Goal: Check status: Check status

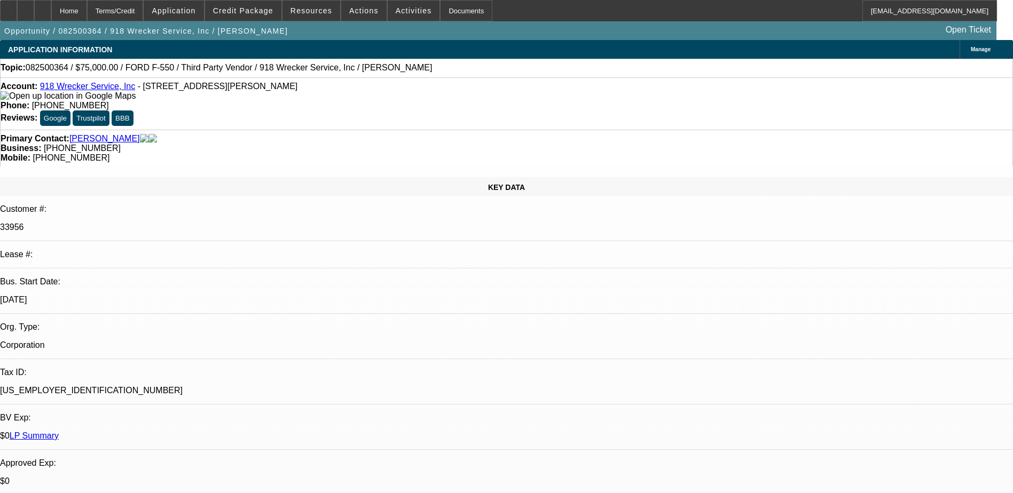
select select "0"
select select "6"
select select "0"
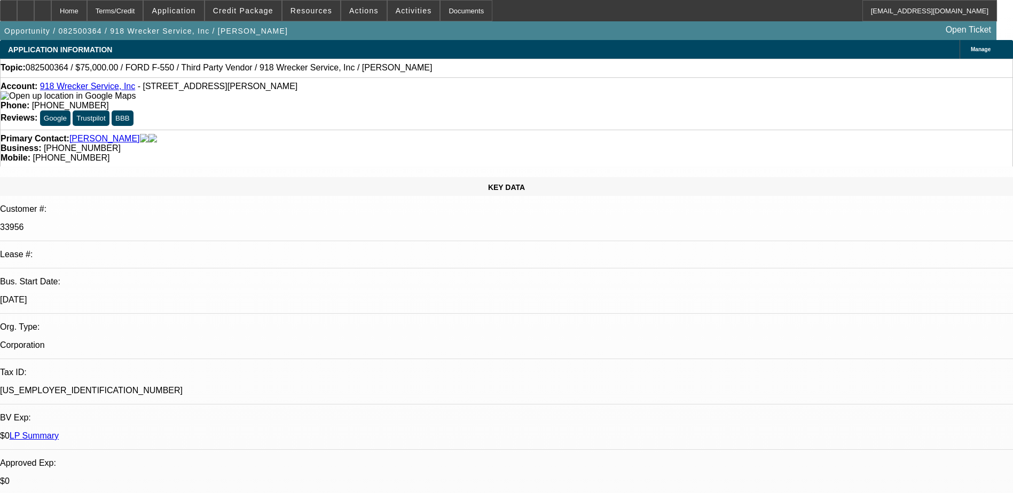
select select "0"
select select "6"
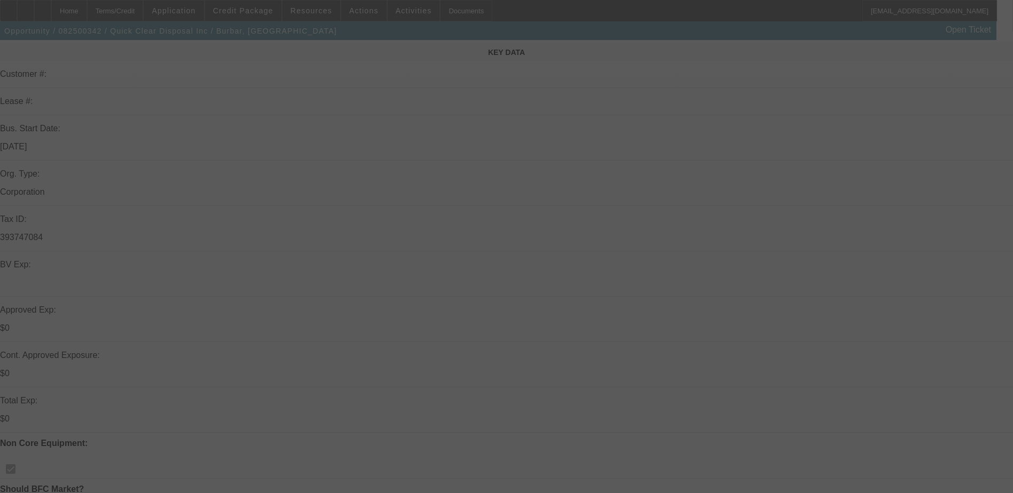
scroll to position [160, 0]
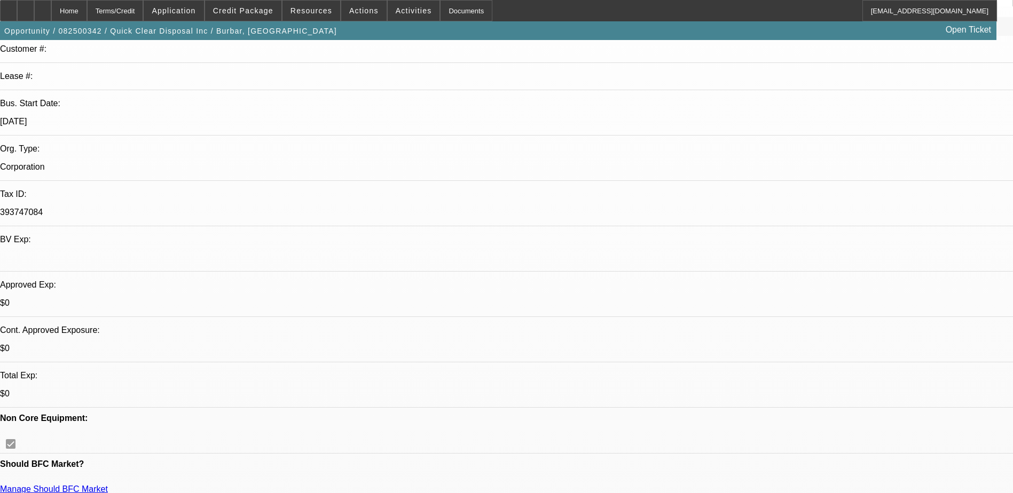
select select "0"
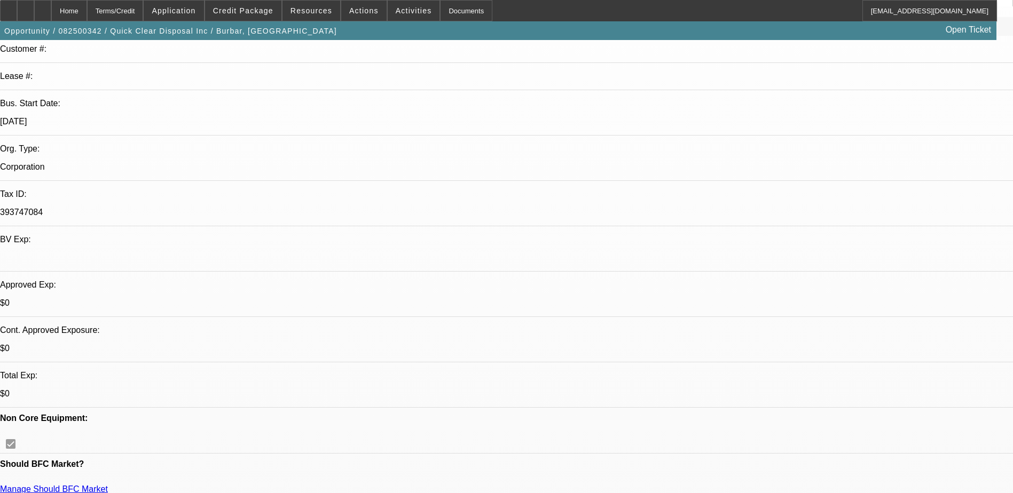
select select "0"
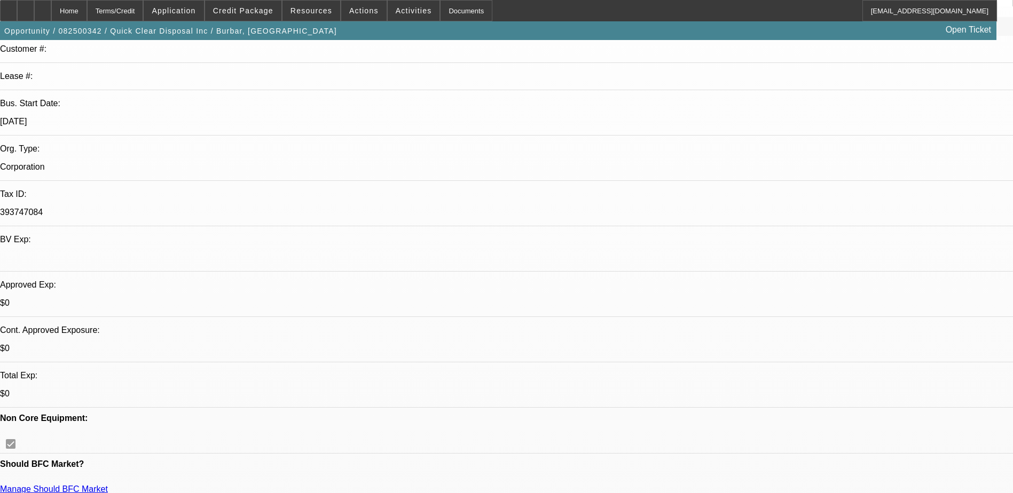
select select "0"
select select "1"
select select "2"
select select "21"
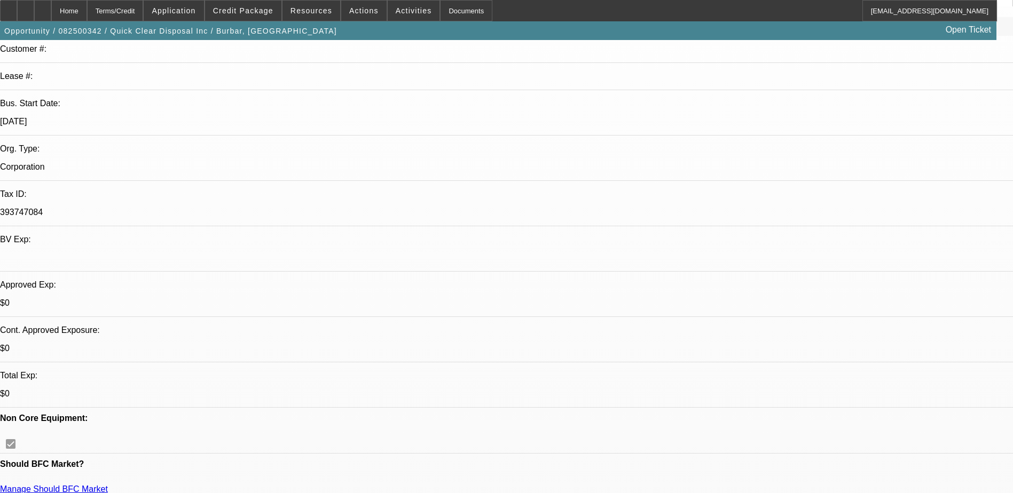
select select "1"
select select "2"
select select "21"
select select "1"
select select "2"
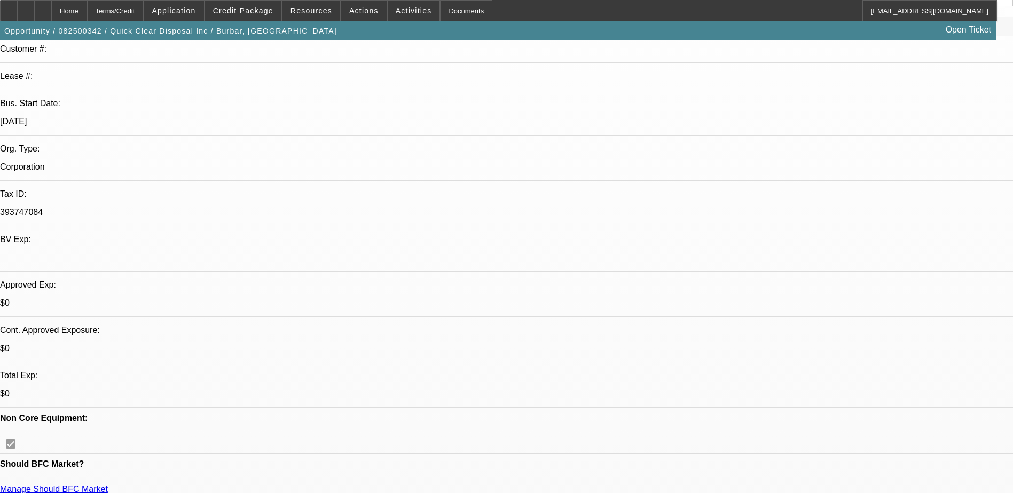
select select "21"
select select "1"
select select "2"
select select "19"
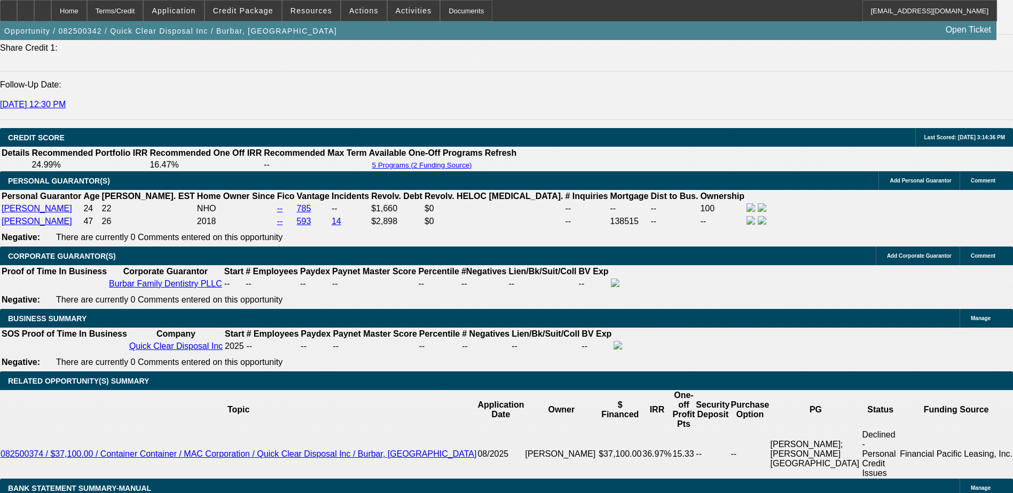
scroll to position [1388, 0]
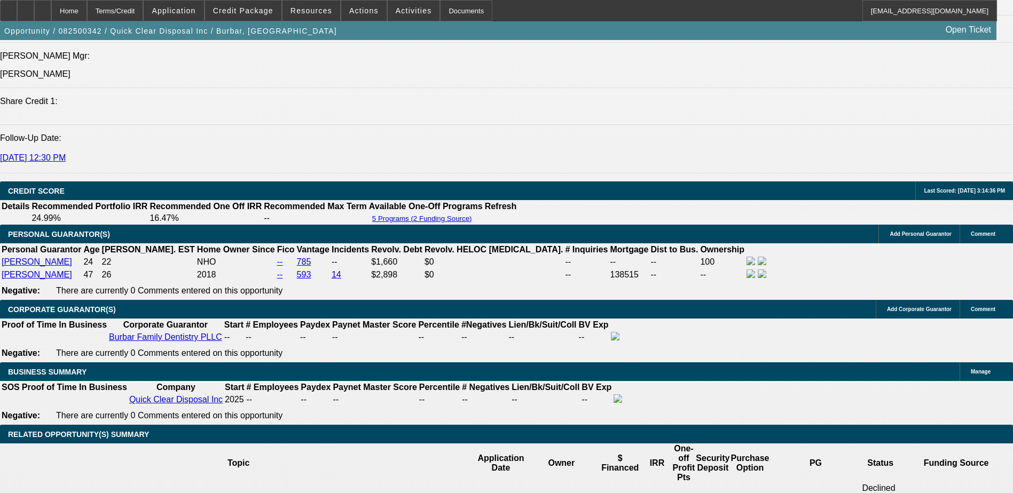
select select "0.2"
select select "2"
select select "0"
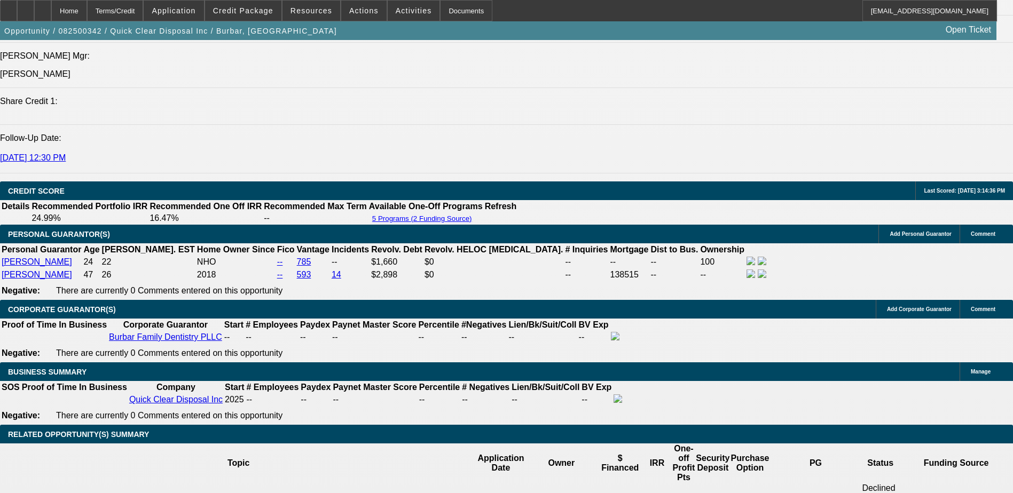
select select "6"
select select "0.2"
select select "2"
select select "0"
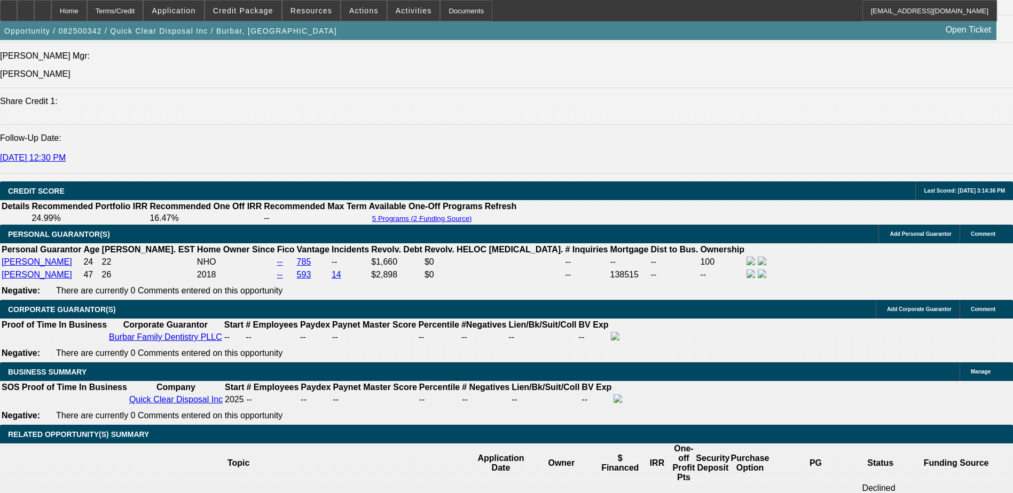
select select "6"
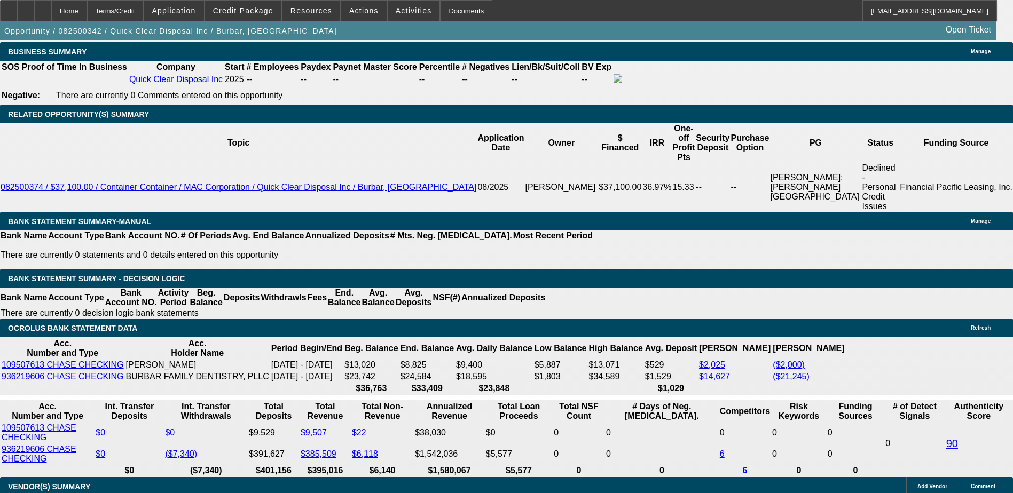
scroll to position [484, 0]
drag, startPoint x: 775, startPoint y: 391, endPoint x: 958, endPoint y: 383, distance: 183.3
drag, startPoint x: 959, startPoint y: 383, endPoint x: 846, endPoint y: 398, distance: 114.1
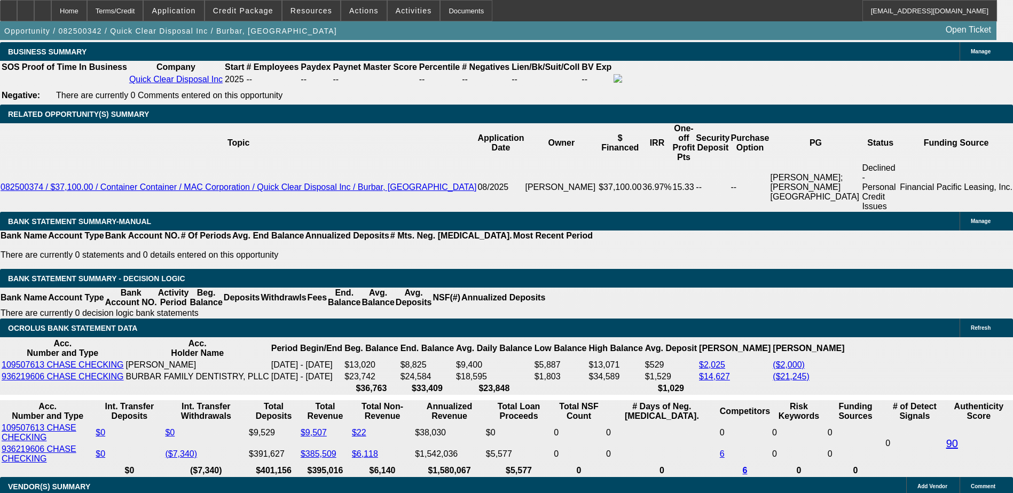
drag, startPoint x: 816, startPoint y: 397, endPoint x: 940, endPoint y: 395, distance: 123.9
drag, startPoint x: 940, startPoint y: 395, endPoint x: 855, endPoint y: 412, distance: 86.5
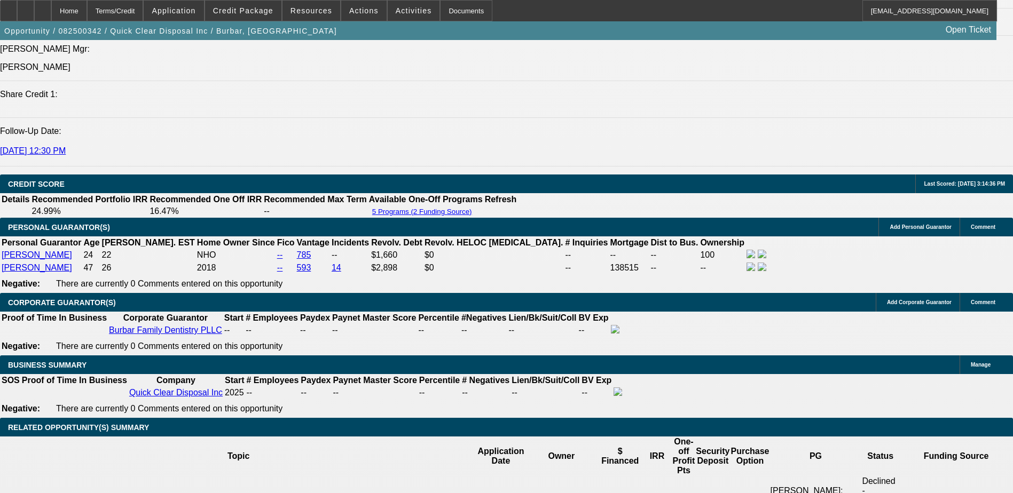
scroll to position [1441, 0]
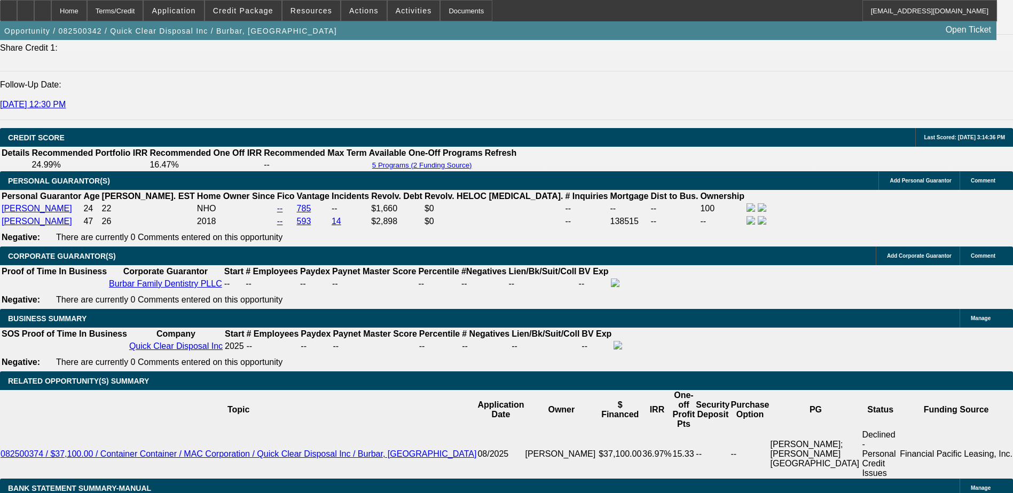
select select "0"
select select "2"
select select "0"
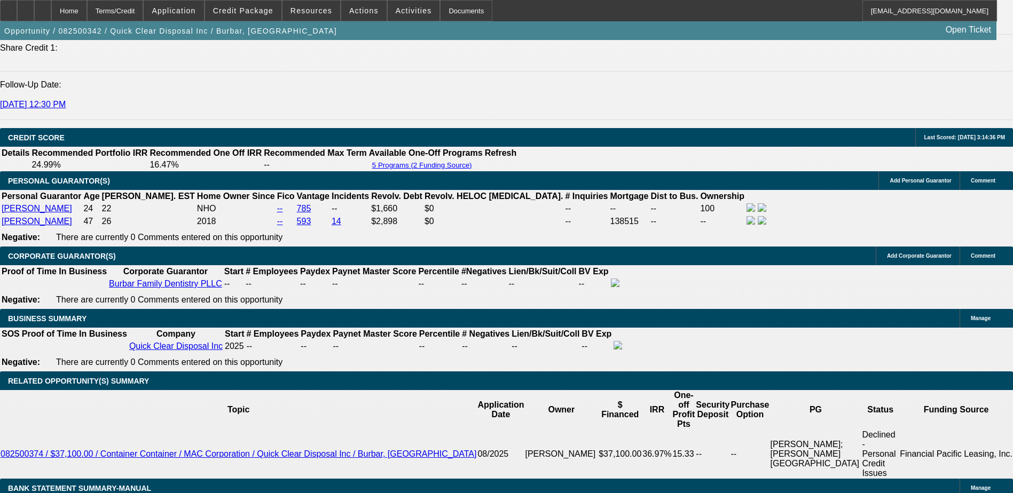
select select "21"
select select "0"
select select "2"
select select "0"
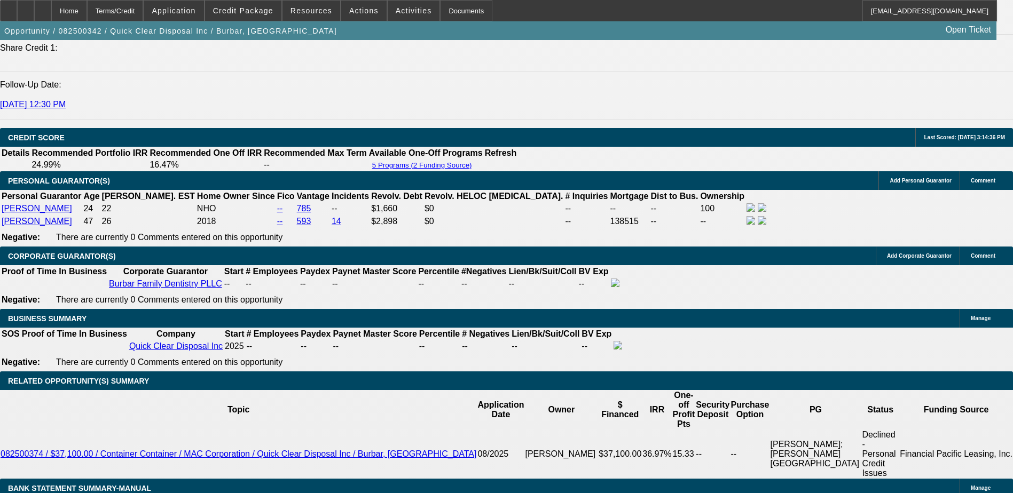
select select "21"
select select "0"
select select "2"
select select "0"
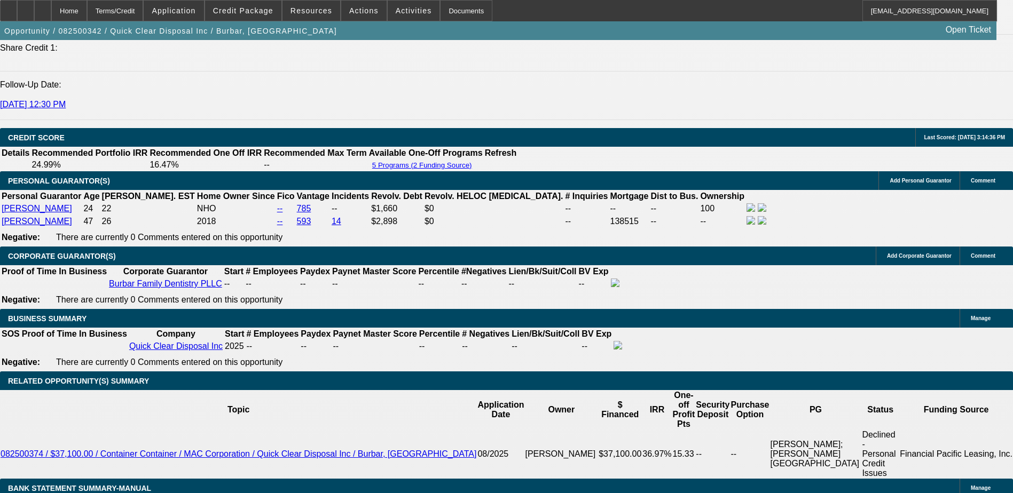
select select "21"
select select "0"
select select "2"
select select "0"
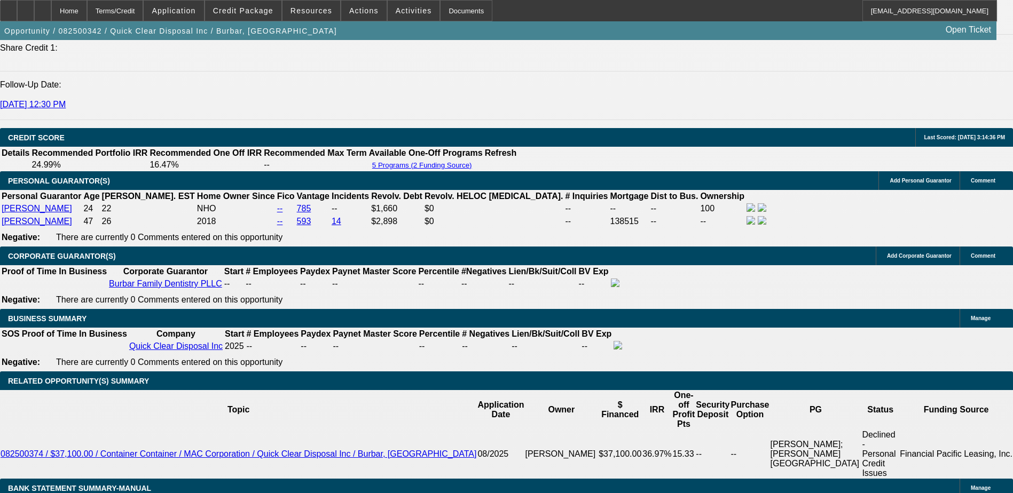
select select "19"
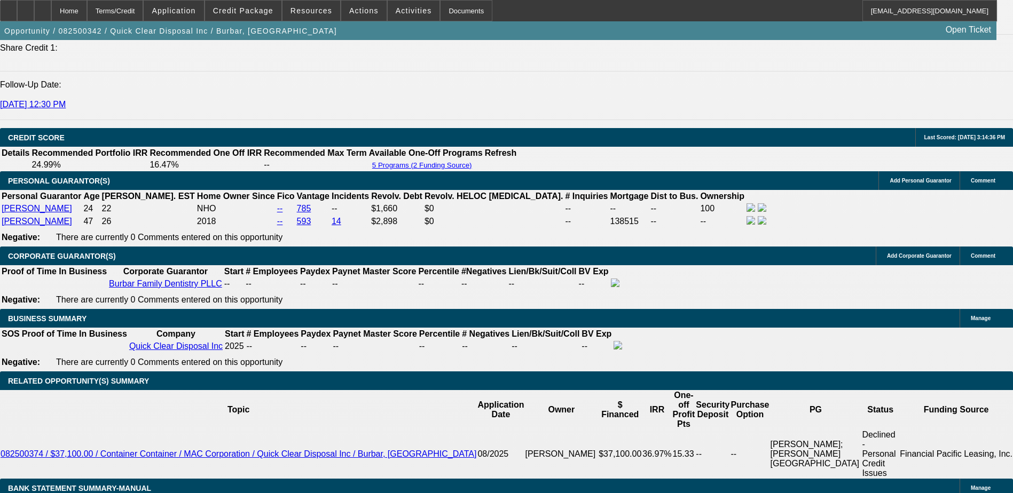
scroll to position [217, 0]
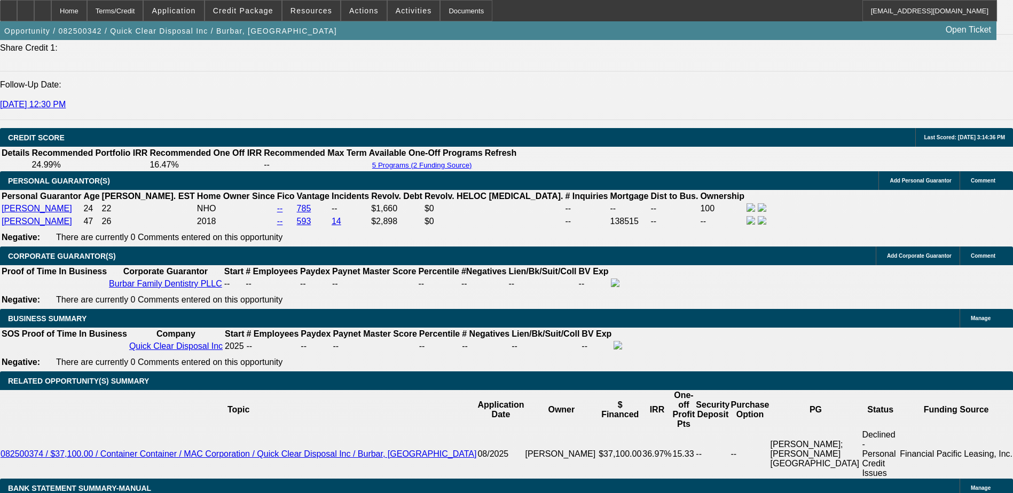
drag, startPoint x: 723, startPoint y: 366, endPoint x: 912, endPoint y: 367, distance: 189.0
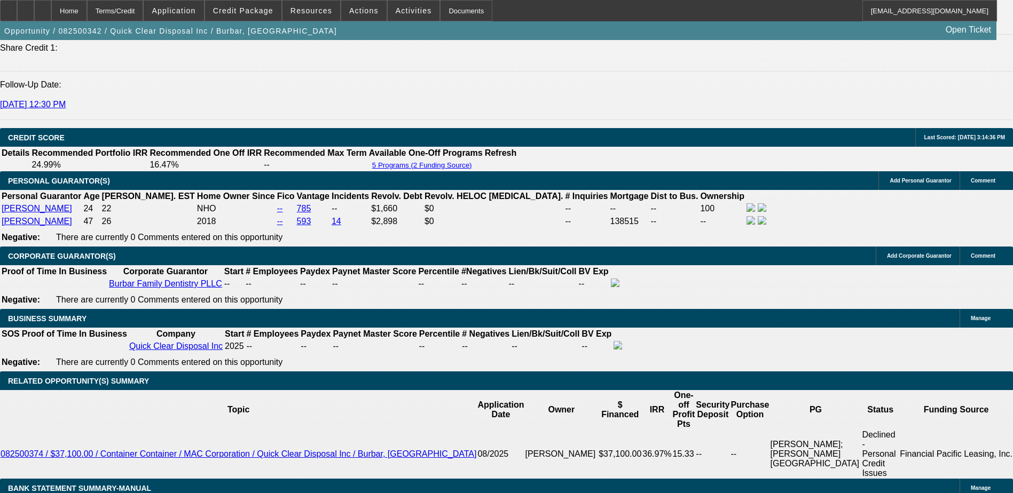
drag, startPoint x: 912, startPoint y: 367, endPoint x: 759, endPoint y: 378, distance: 154.1
drag, startPoint x: 765, startPoint y: 371, endPoint x: 908, endPoint y: 383, distance: 144.1
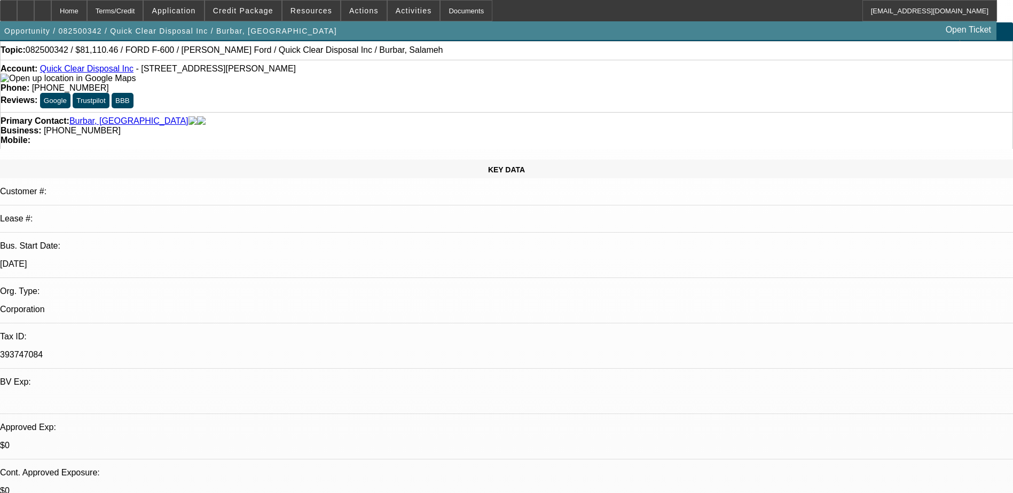
scroll to position [0, 0]
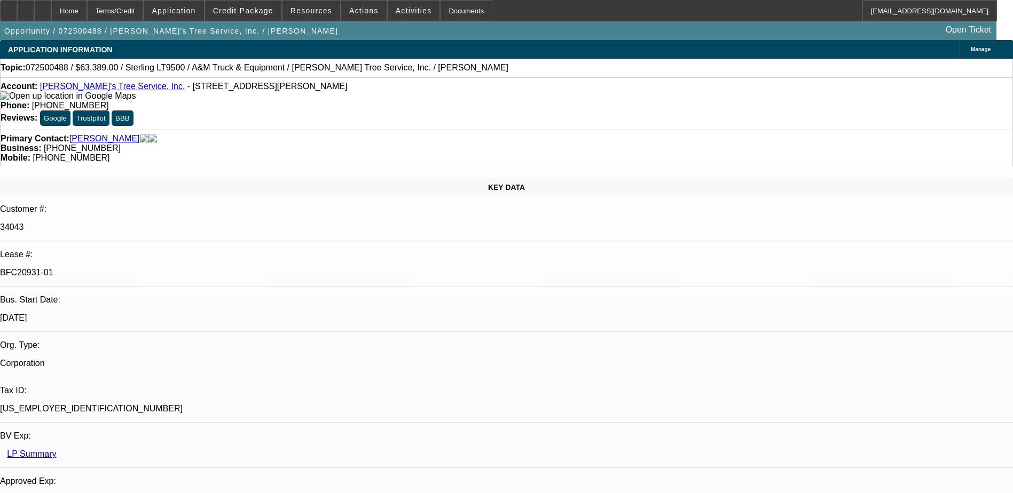
select select "0"
select select "2"
select select "0.1"
select select "0"
select select "2"
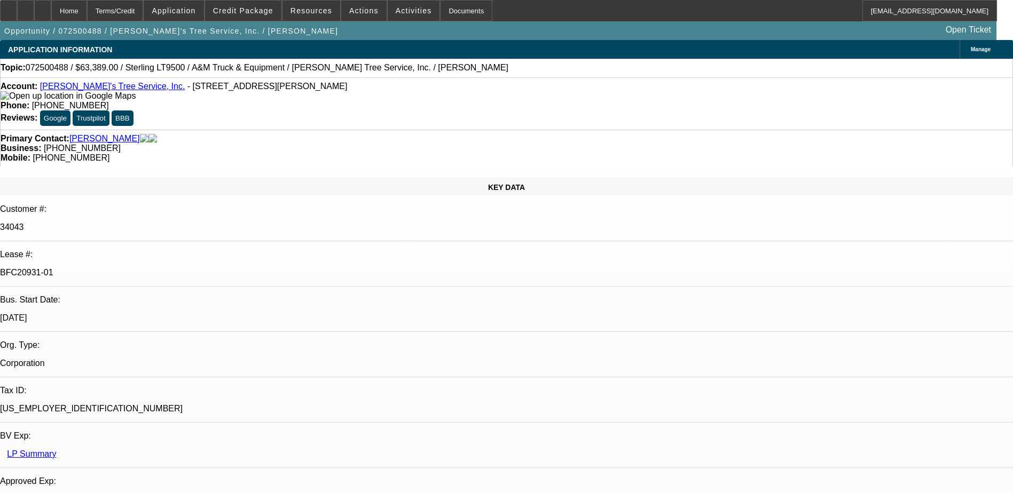
select select "0.1"
select select "0"
select select "2"
select select "0.1"
select select "0"
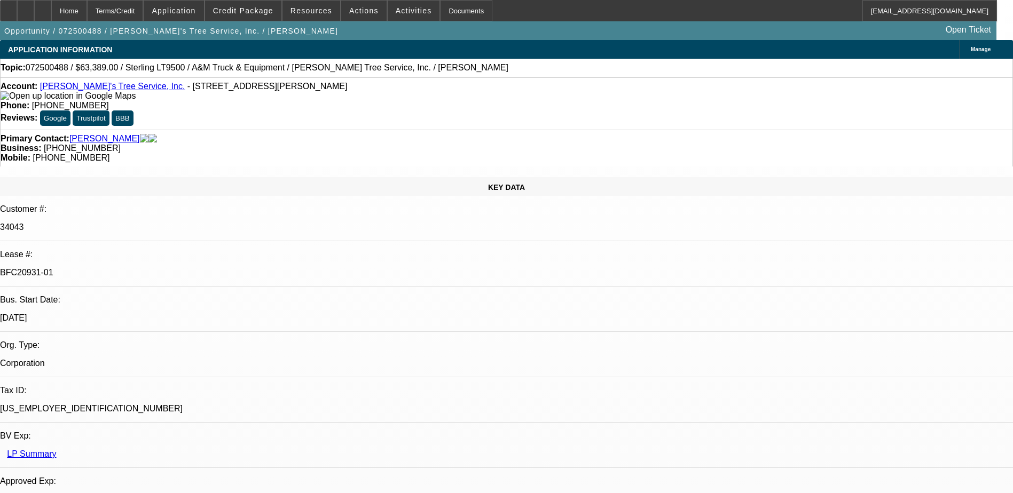
select select "2"
select select "0.1"
select select "1"
select select "2"
select select "4"
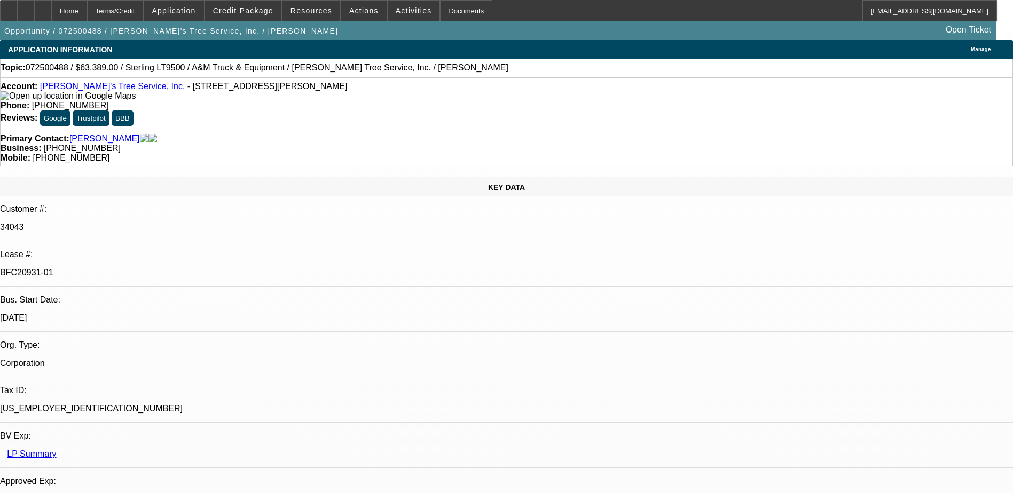
select select "1"
select select "2"
select select "4"
select select "1"
select select "2"
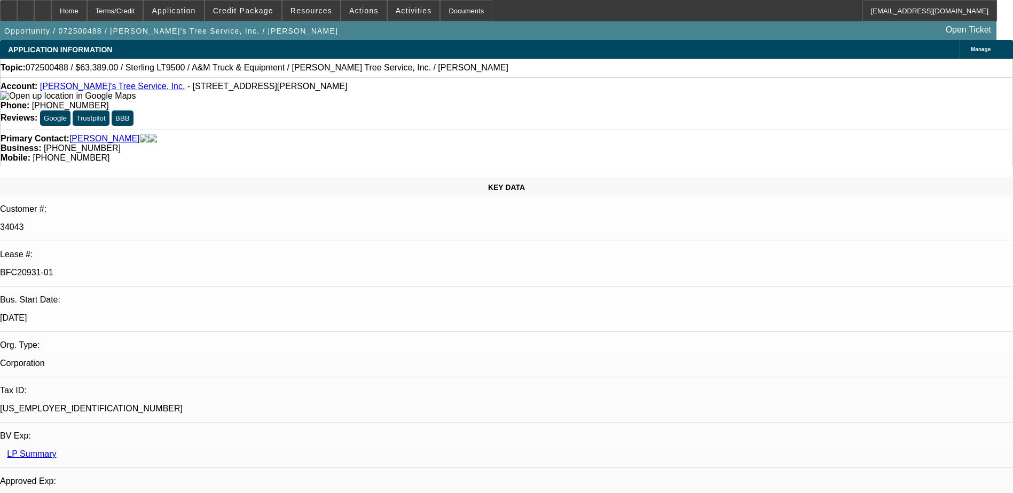
select select "4"
select select "1"
select select "2"
select select "4"
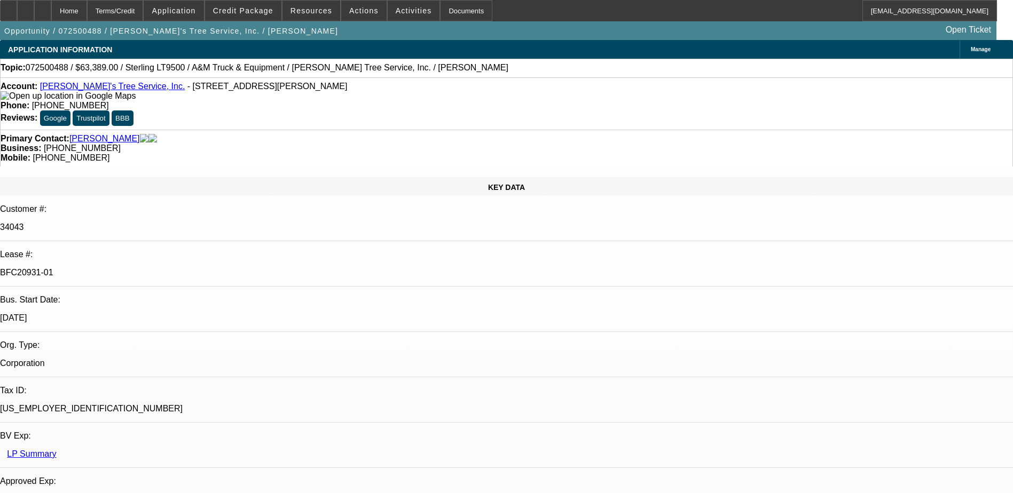
drag, startPoint x: 830, startPoint y: 99, endPoint x: 738, endPoint y: 69, distance: 96.2
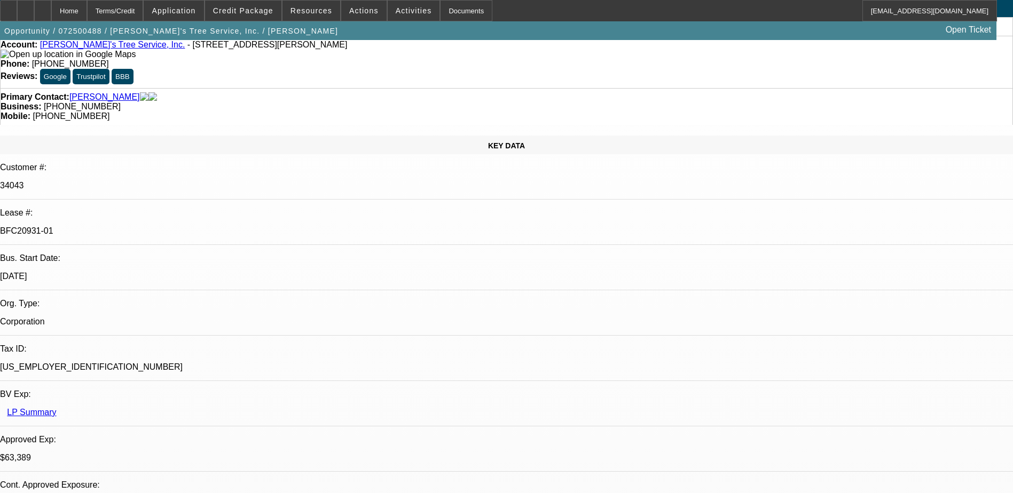
scroll to position [53, 0]
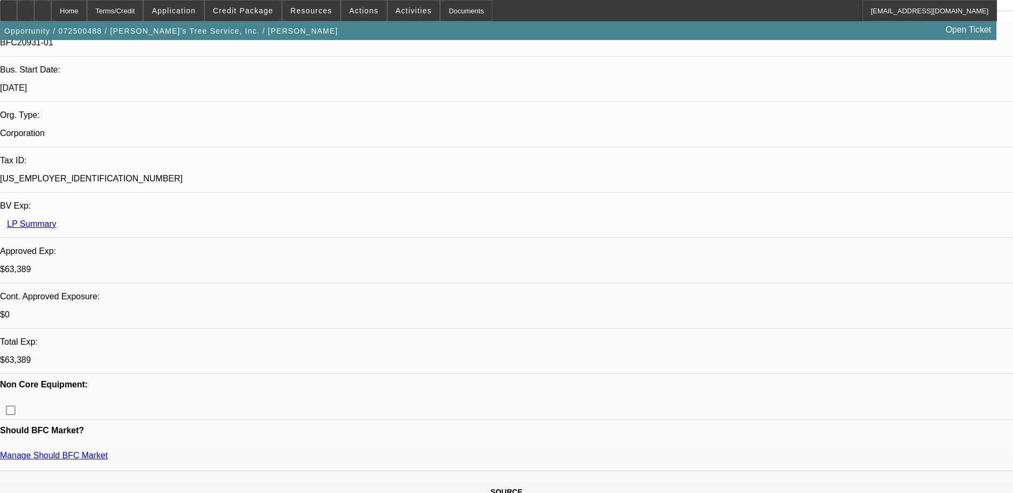
scroll to position [0, 0]
